Goal: Transaction & Acquisition: Purchase product/service

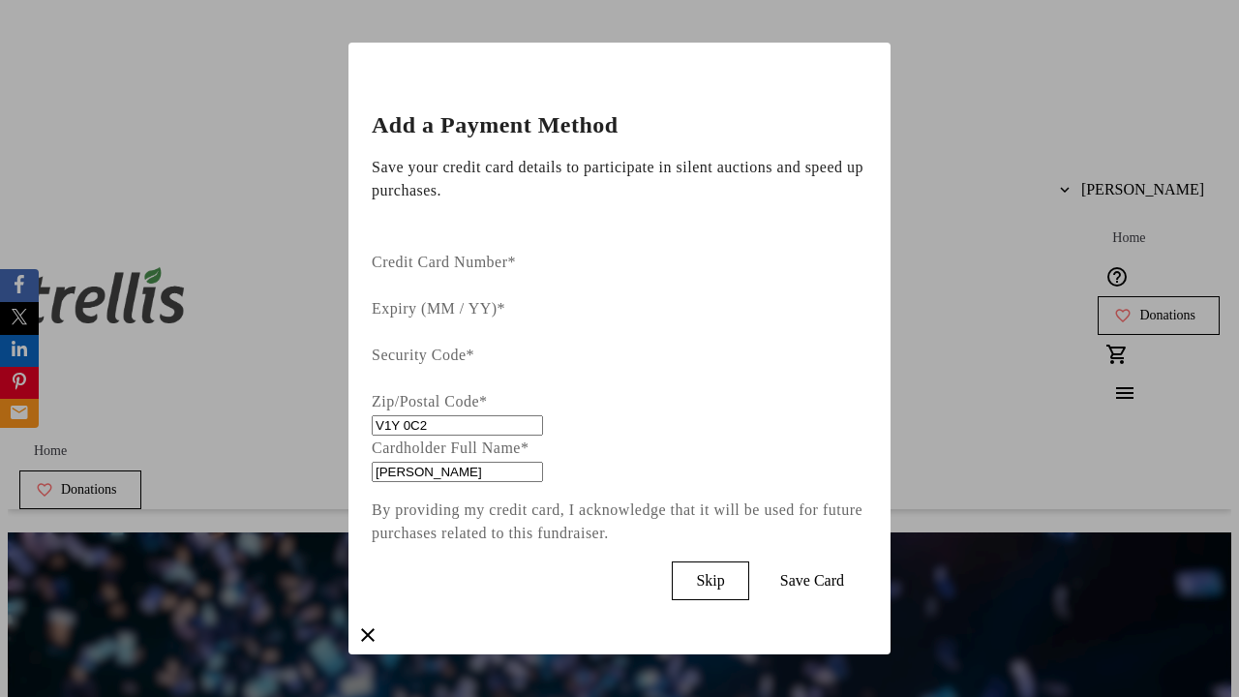
type input "V1Y 0C2"
click at [844, 572] on span "Save Card" at bounding box center [812, 580] width 64 height 17
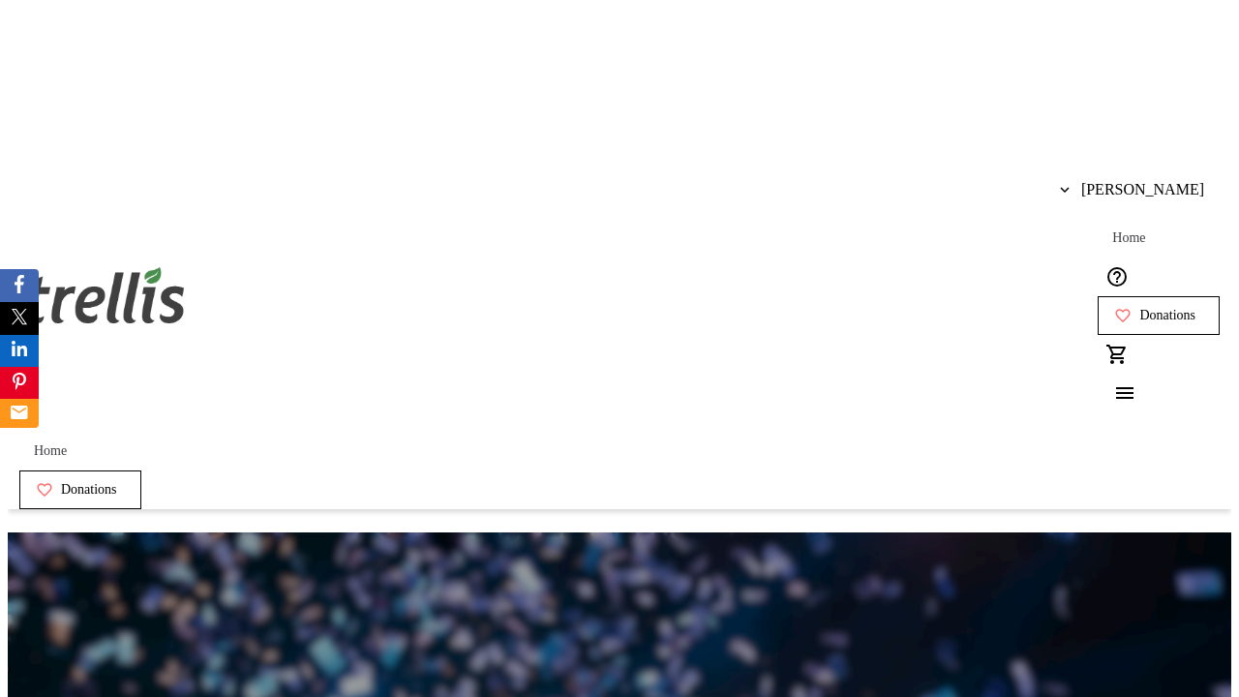
click at [1139, 308] on span "Donations" at bounding box center [1167, 315] width 56 height 15
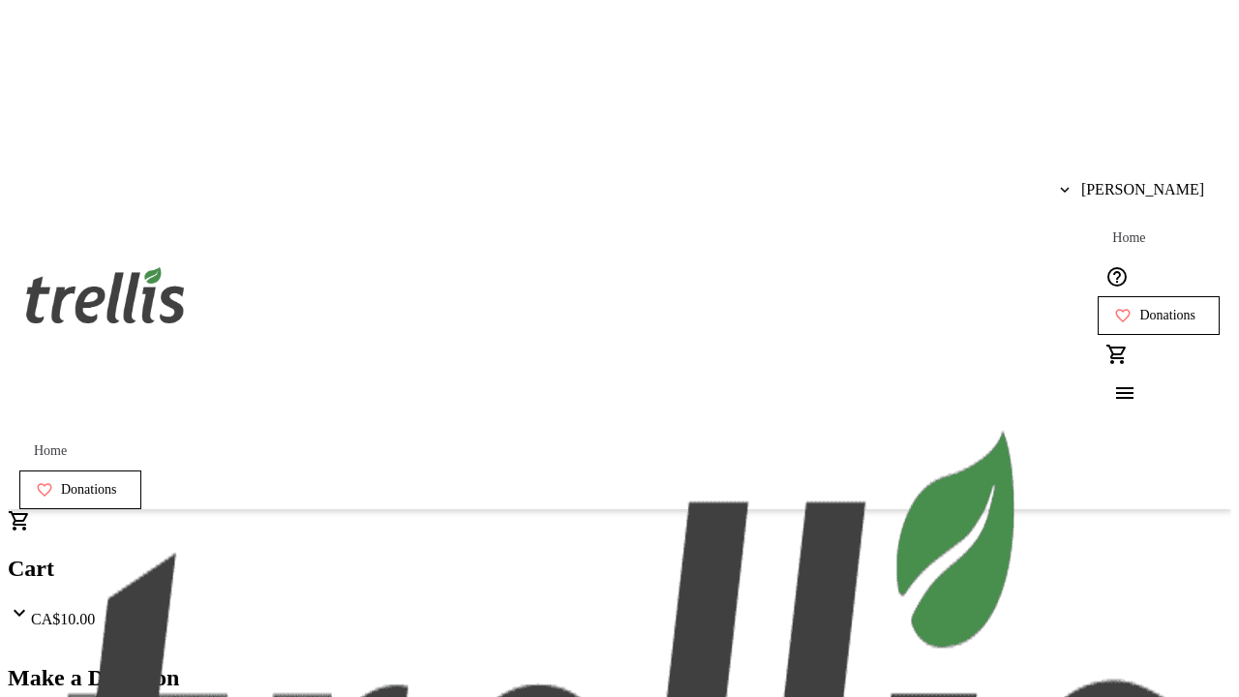
select select "CA"
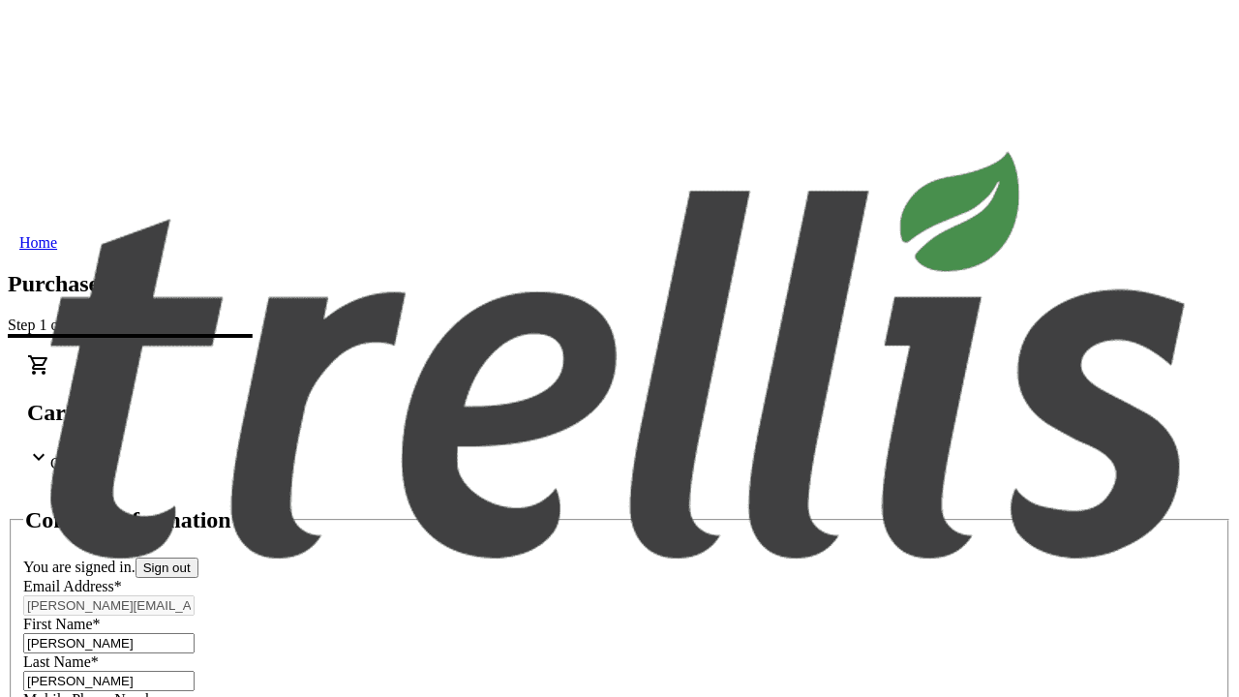
type input "[STREET_ADDRESS][PERSON_NAME]"
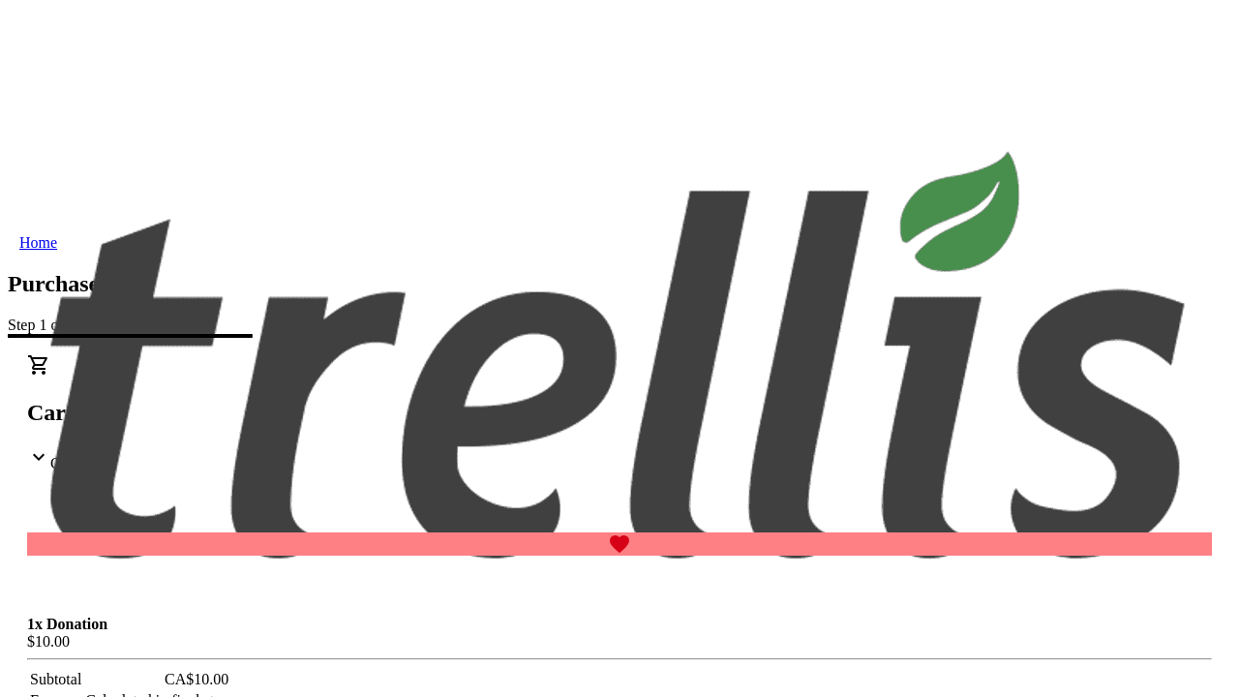
type input "Kelowna"
select select "BC"
type input "Kelowna"
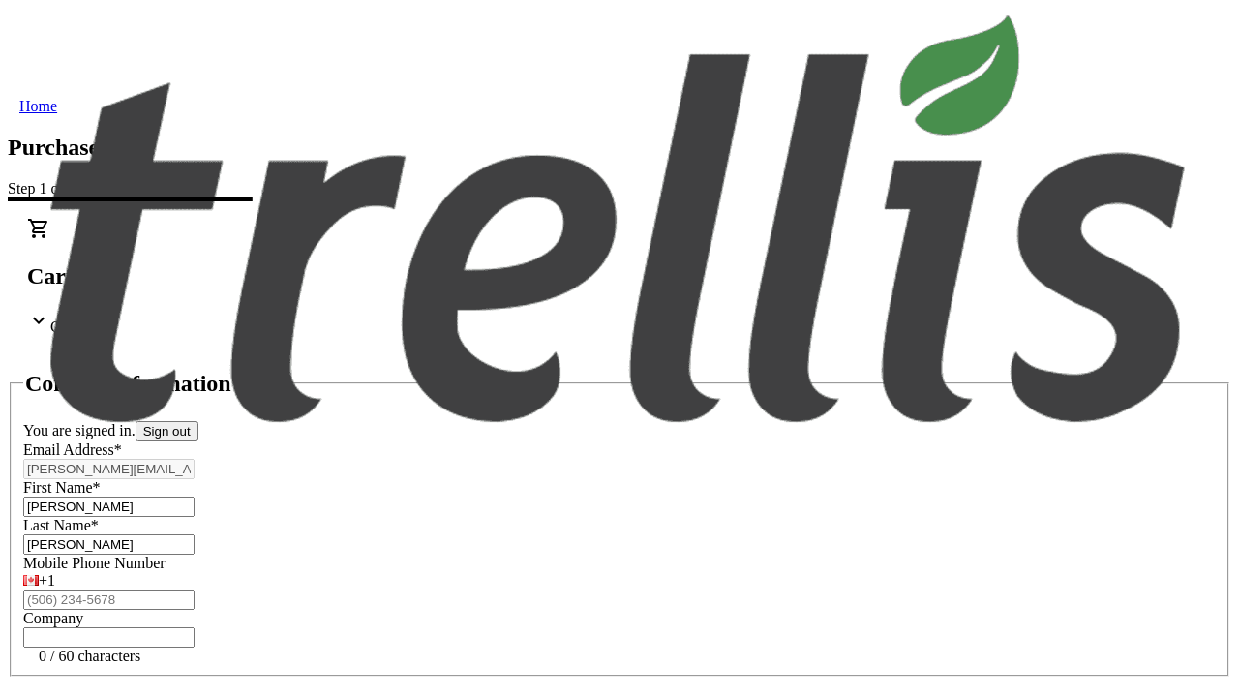
type input "V1Y 0C2"
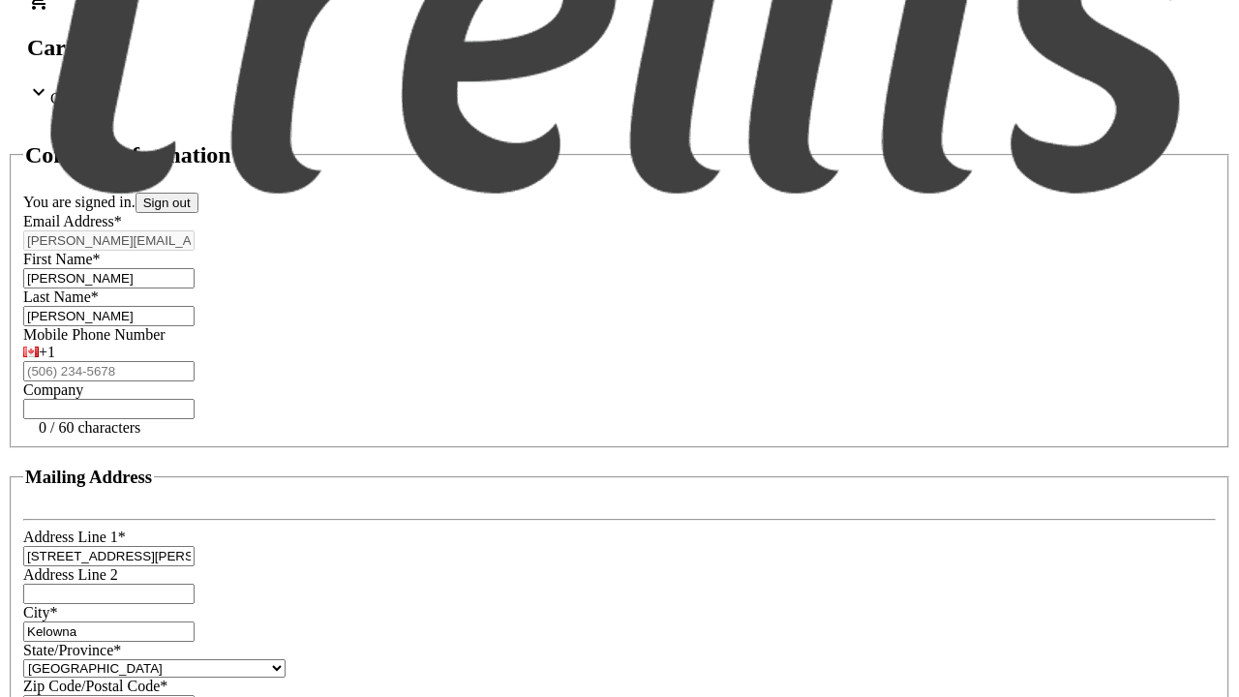
scroll to position [369, 0]
